Goal: Navigation & Orientation: Understand site structure

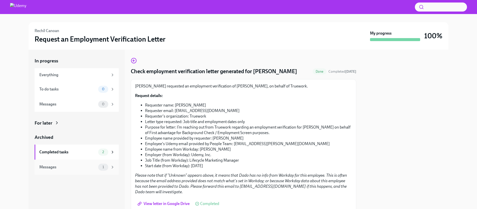
click at [52, 169] on div "Messages" at bounding box center [67, 167] width 57 height 6
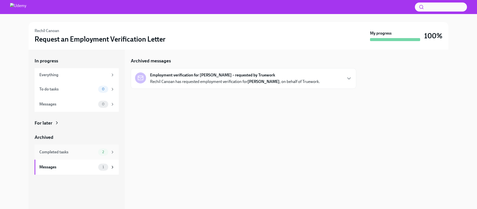
click at [58, 153] on div "Completed tasks" at bounding box center [67, 152] width 57 height 6
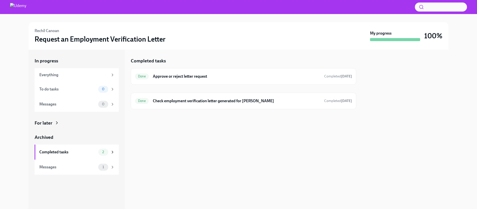
click at [48, 122] on div "For later" at bounding box center [44, 123] width 18 height 7
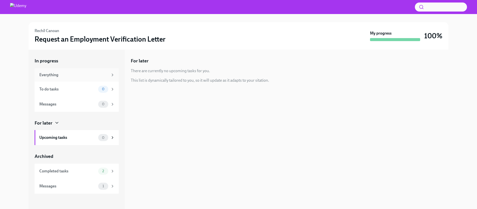
click at [57, 75] on div "Everything" at bounding box center [73, 75] width 69 height 6
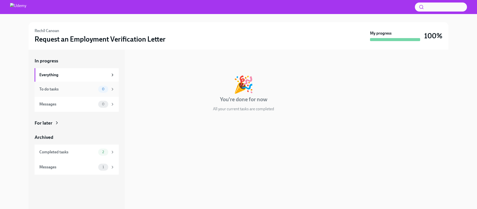
click at [49, 90] on div "To do tasks" at bounding box center [67, 89] width 57 height 6
